Goal: Obtain resource: Obtain resource

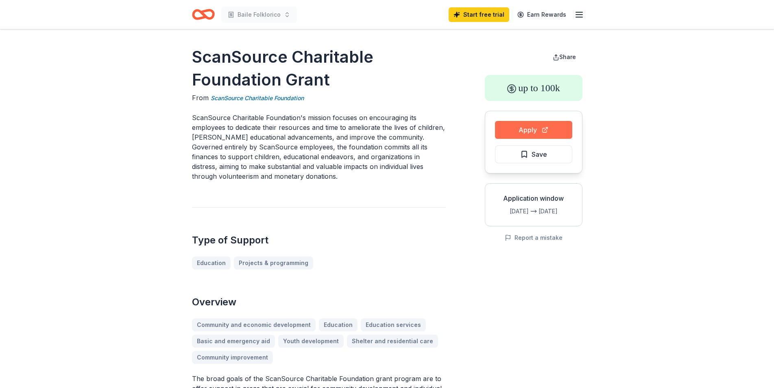
click at [529, 129] on button "Apply" at bounding box center [533, 130] width 77 height 18
click at [520, 131] on button "Apply" at bounding box center [533, 130] width 77 height 18
click at [543, 132] on button "Apply" at bounding box center [533, 130] width 77 height 18
